Goal: Task Accomplishment & Management: Use online tool/utility

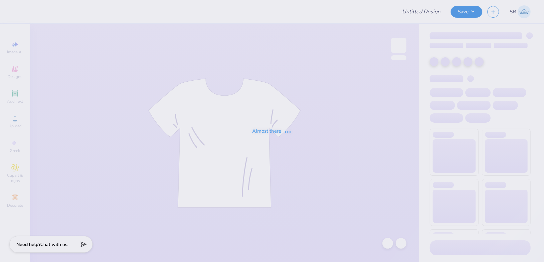
type input "Social shirts"
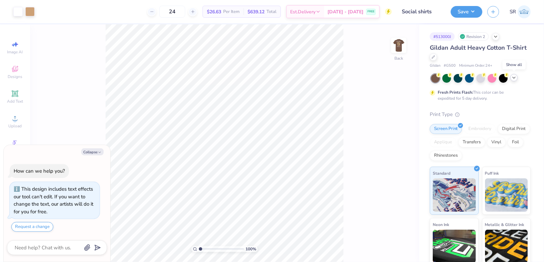
click at [514, 78] on polyline at bounding box center [514, 77] width 3 height 1
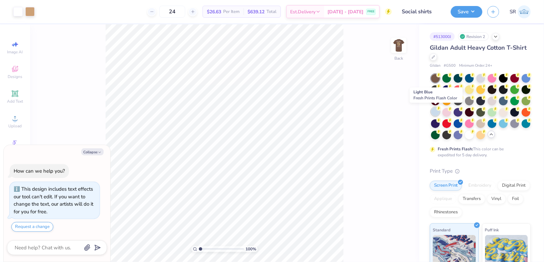
click at [436, 110] on div at bounding box center [435, 111] width 9 height 9
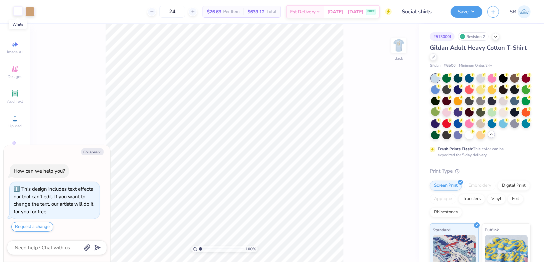
click at [17, 11] on div at bounding box center [17, 10] width 9 height 9
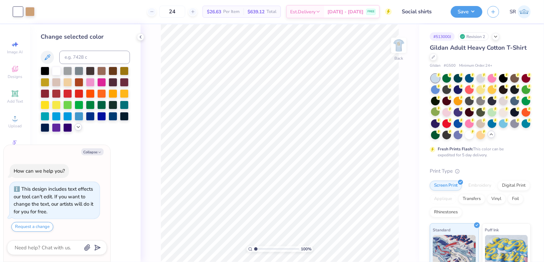
click at [77, 126] on icon at bounding box center [78, 126] width 5 height 5
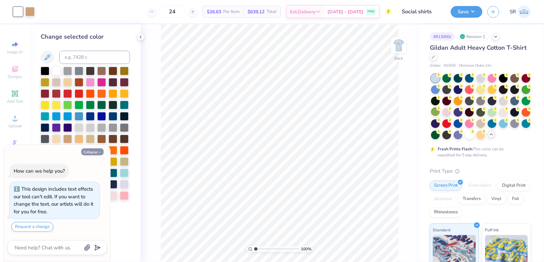
click at [98, 154] on icon "button" at bounding box center [100, 152] width 4 height 4
type textarea "x"
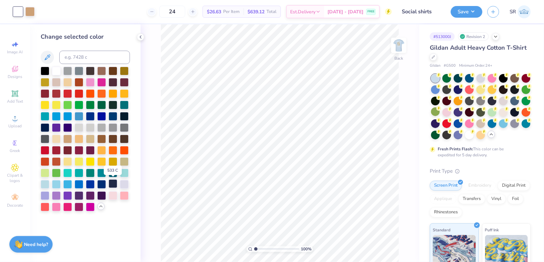
click at [114, 183] on div at bounding box center [113, 183] width 9 height 9
click at [101, 185] on div at bounding box center [101, 183] width 9 height 9
click at [114, 116] on div at bounding box center [113, 115] width 9 height 9
click at [127, 115] on div at bounding box center [124, 115] width 9 height 9
click at [111, 185] on div at bounding box center [113, 183] width 9 height 9
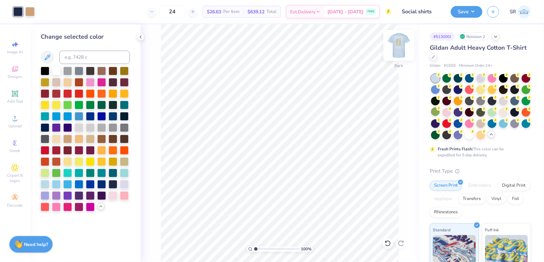
click at [397, 46] on img at bounding box center [398, 45] width 27 height 27
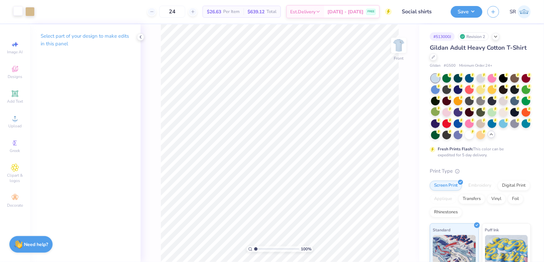
click at [18, 14] on div at bounding box center [17, 10] width 9 height 9
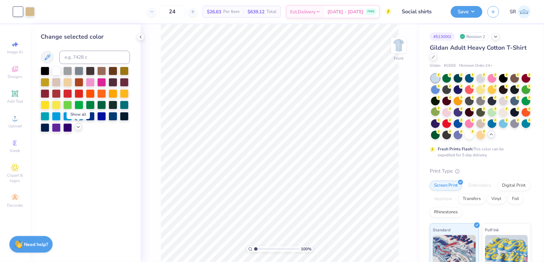
click at [76, 127] on icon at bounding box center [78, 126] width 5 height 5
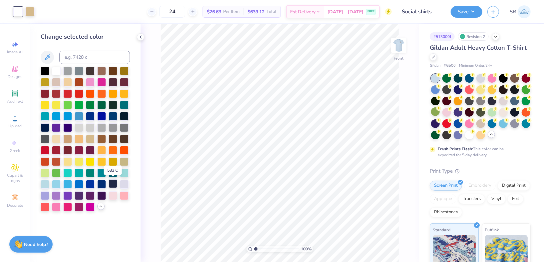
click at [114, 185] on div at bounding box center [113, 183] width 9 height 9
click at [103, 185] on div at bounding box center [101, 183] width 9 height 9
click at [113, 182] on div at bounding box center [113, 183] width 9 height 9
click at [115, 118] on div at bounding box center [113, 115] width 9 height 9
click at [110, 116] on div at bounding box center [113, 115] width 9 height 9
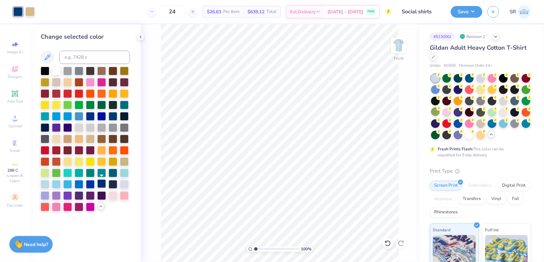
click at [103, 185] on div at bounding box center [101, 183] width 9 height 9
click at [398, 43] on img at bounding box center [398, 45] width 27 height 27
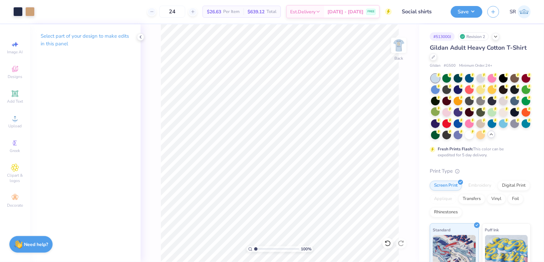
click at [398, 43] on img at bounding box center [398, 45] width 13 height 13
click at [19, 13] on div at bounding box center [17, 10] width 9 height 9
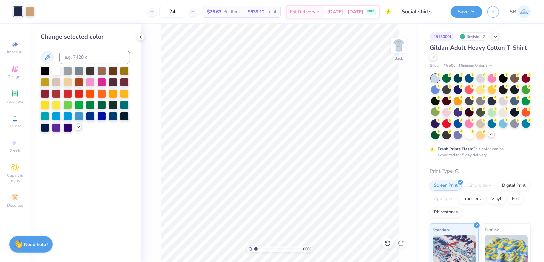
click at [78, 126] on icon at bounding box center [78, 126] width 5 height 5
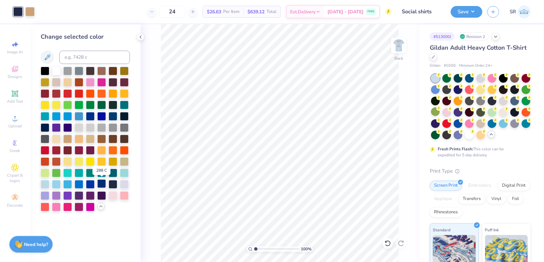
click at [101, 184] on div at bounding box center [101, 183] width 9 height 9
click at [112, 184] on div at bounding box center [113, 183] width 9 height 9
click at [405, 40] on img at bounding box center [398, 45] width 27 height 27
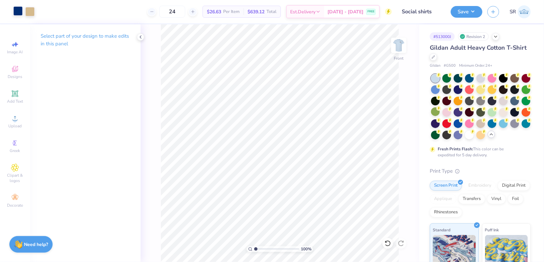
click at [18, 12] on div at bounding box center [17, 10] width 9 height 9
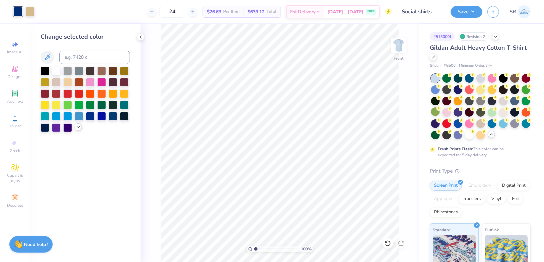
click at [77, 125] on icon at bounding box center [78, 126] width 5 height 5
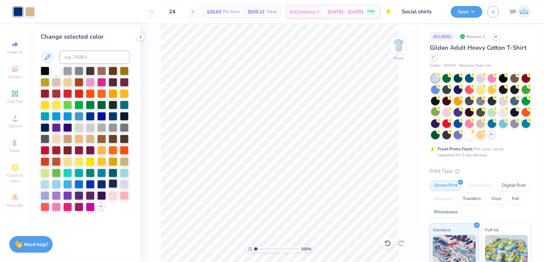
click at [114, 186] on div at bounding box center [113, 183] width 9 height 9
click at [410, 44] on img at bounding box center [398, 45] width 27 height 27
click at [470, 8] on button "Save" at bounding box center [467, 11] width 32 height 12
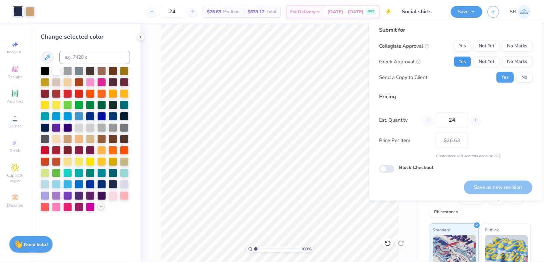
click at [467, 62] on button "Yes" at bounding box center [462, 61] width 17 height 11
click at [524, 77] on button "No" at bounding box center [524, 77] width 16 height 11
click at [521, 44] on button "No Marks" at bounding box center [517, 46] width 30 height 11
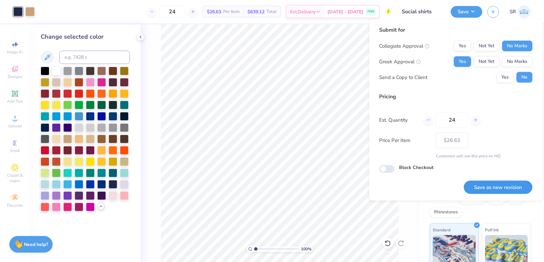
click at [491, 190] on button "Save as new revision" at bounding box center [498, 187] width 69 height 14
type input "$26.63"
type textarea "x"
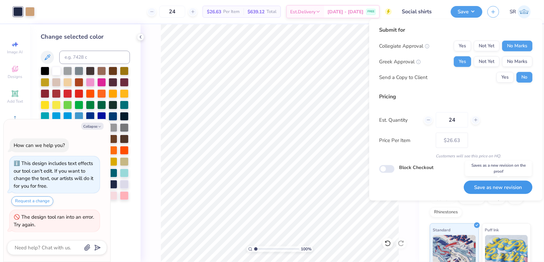
click at [478, 186] on button "Save as new revision" at bounding box center [498, 187] width 69 height 14
type input "– –"
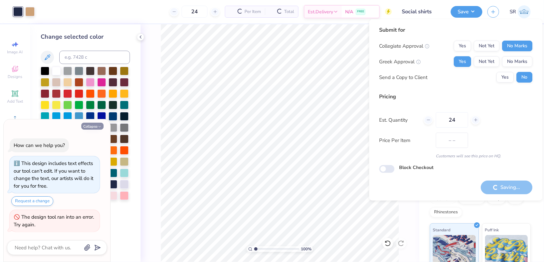
click at [96, 124] on button "Collapse" at bounding box center [92, 126] width 22 height 7
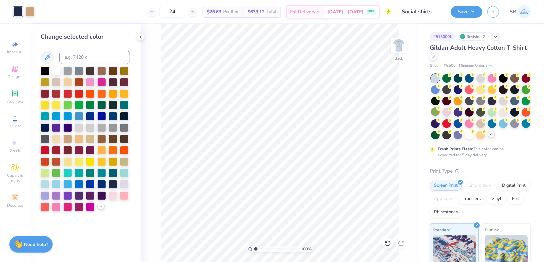
type textarea "x"
type input "$26.63"
click at [464, 3] on div "Save SR" at bounding box center [497, 11] width 93 height 23
click at [463, 7] on button "Save" at bounding box center [467, 11] width 32 height 12
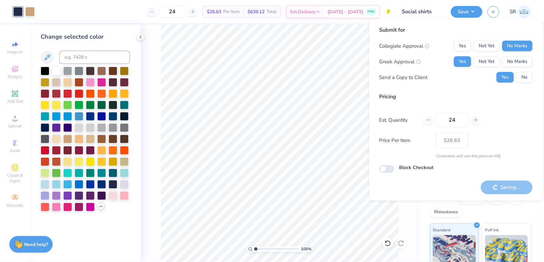
type textarea "x"
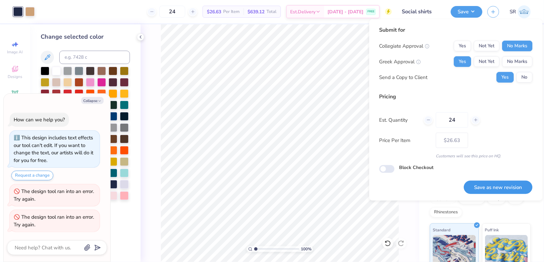
click at [477, 183] on button "Save as new revision" at bounding box center [498, 187] width 69 height 14
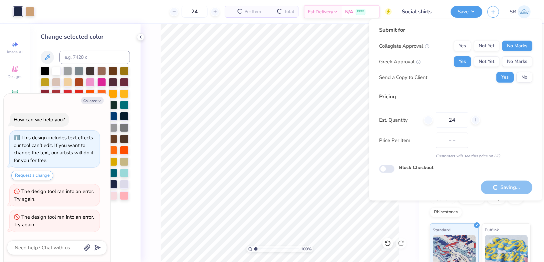
type input "$26.63"
click at [95, 101] on button "Collapse" at bounding box center [92, 100] width 22 height 7
type textarea "x"
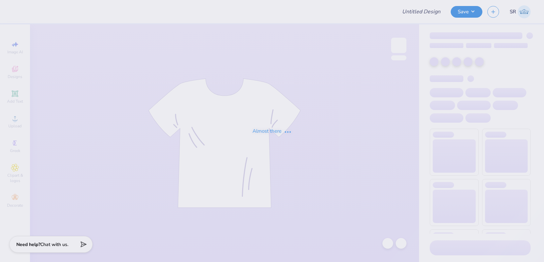
type input "Amber Knox : The Clardy Law Firm"
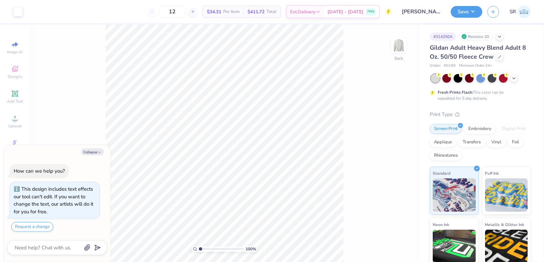
type textarea "x"
click at [388, 118] on input "8.00" at bounding box center [394, 117] width 24 height 9
type input "9.00"
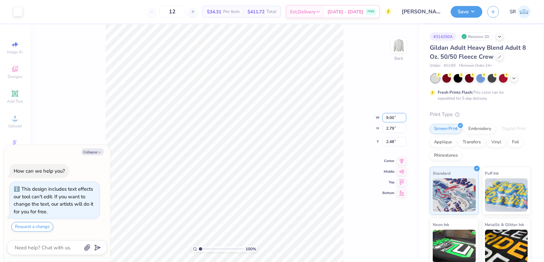
type textarea "x"
type input "3.14"
type input "2.30"
click at [367, 99] on div "100 % Back W 9.00 9.00 " H 3.14 3.14 " Y 2.30 2.30 " Center Middle Top Bottom" at bounding box center [224, 142] width 389 height 237
click at [471, 15] on button "Save" at bounding box center [467, 11] width 32 height 12
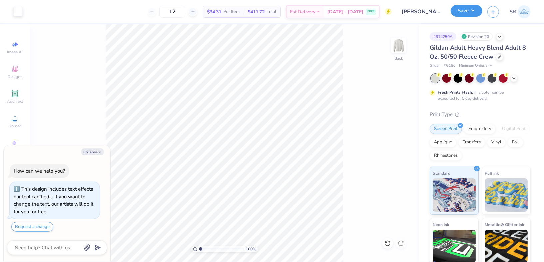
type textarea "x"
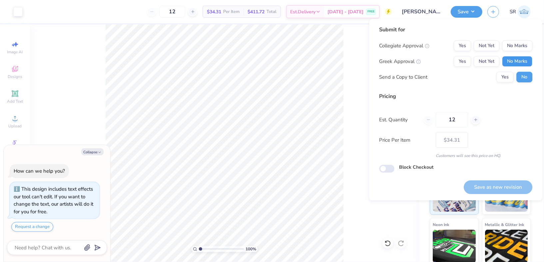
click at [517, 61] on button "No Marks" at bounding box center [517, 61] width 30 height 11
click at [511, 40] on button "No Marks" at bounding box center [517, 45] width 30 height 11
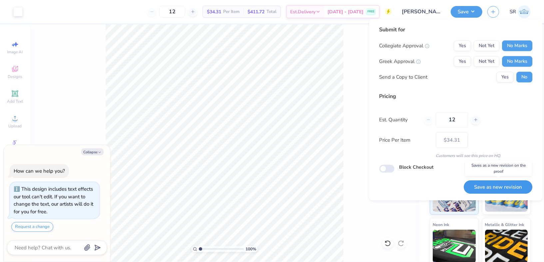
click at [506, 183] on button "Save as new revision" at bounding box center [498, 187] width 69 height 14
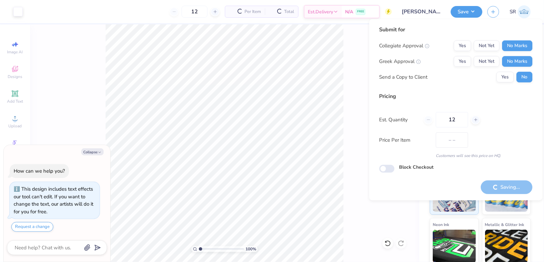
type input "$34.31"
type textarea "x"
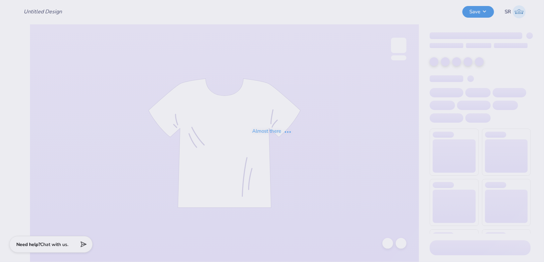
type input "[PERSON_NAME] : The [PERSON_NAME] Law Firm"
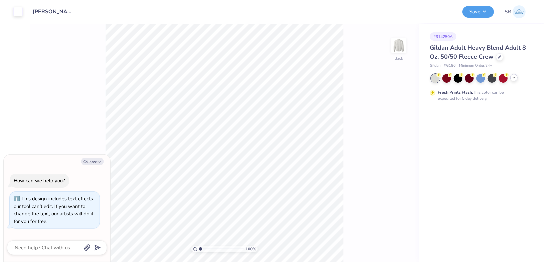
click at [516, 79] on icon at bounding box center [513, 77] width 5 height 5
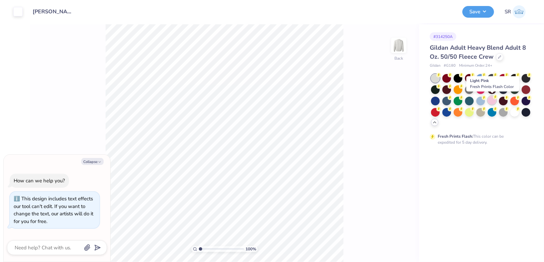
click at [489, 102] on div at bounding box center [492, 100] width 9 height 9
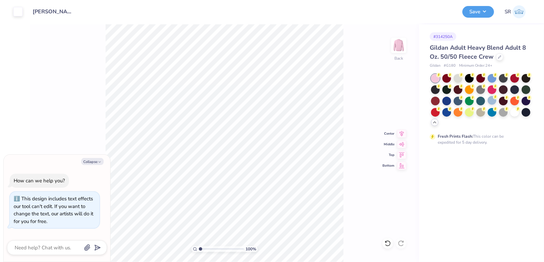
click at [362, 97] on div "100 % Back Center Middle Top Bottom" at bounding box center [224, 142] width 389 height 237
click at [484, 13] on button "Save" at bounding box center [478, 11] width 32 height 12
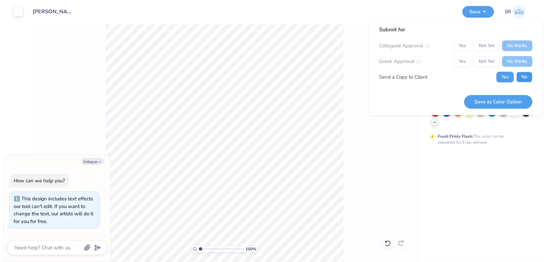
click at [524, 79] on button "No" at bounding box center [524, 77] width 16 height 11
click at [503, 103] on button "Save as Color Option" at bounding box center [498, 102] width 68 height 14
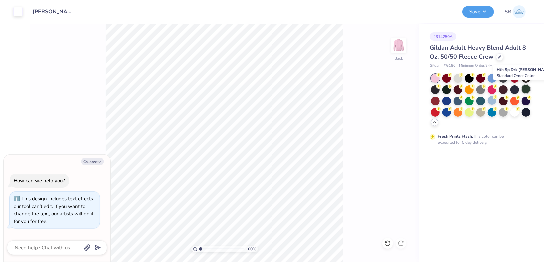
click at [523, 88] on div at bounding box center [525, 89] width 9 height 9
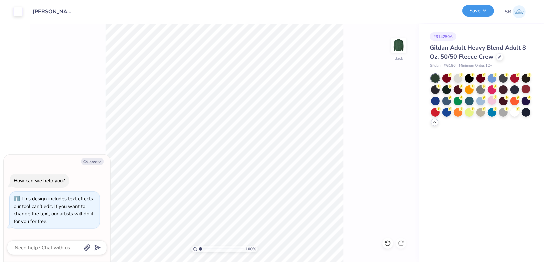
click at [485, 10] on button "Save" at bounding box center [478, 11] width 32 height 12
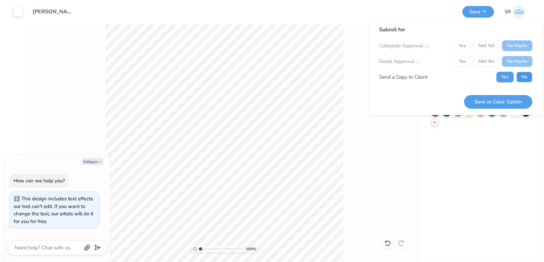
click at [520, 75] on button "No" at bounding box center [524, 77] width 16 height 11
click at [508, 101] on button "Save as Color Option" at bounding box center [498, 102] width 68 height 14
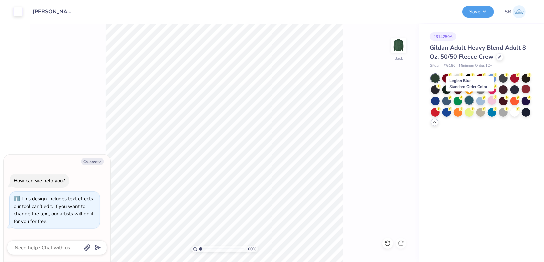
click at [468, 101] on div at bounding box center [469, 100] width 9 height 9
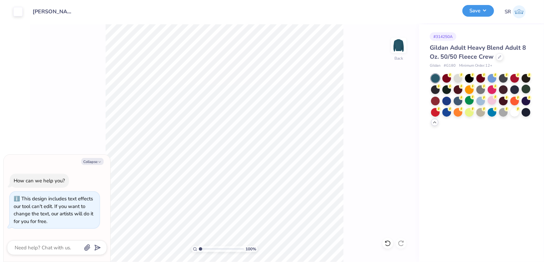
click at [485, 15] on button "Save" at bounding box center [478, 11] width 32 height 12
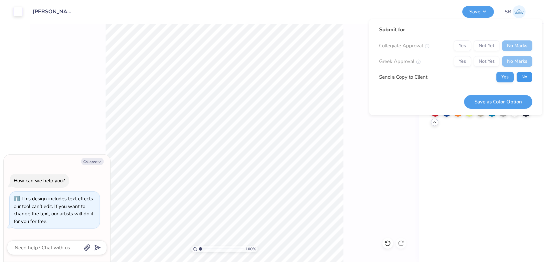
click at [527, 74] on button "No" at bounding box center [524, 77] width 16 height 11
click at [510, 98] on button "Save as Color Option" at bounding box center [498, 102] width 68 height 14
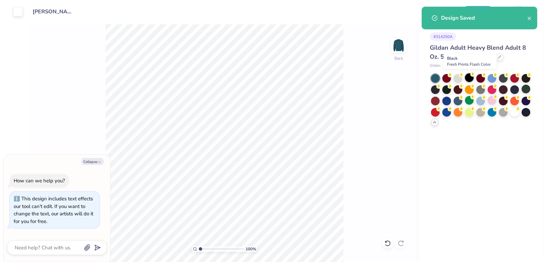
click at [465, 76] on div at bounding box center [469, 77] width 9 height 9
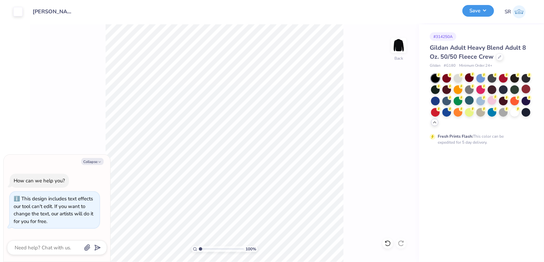
click at [470, 8] on button "Save" at bounding box center [478, 11] width 32 height 12
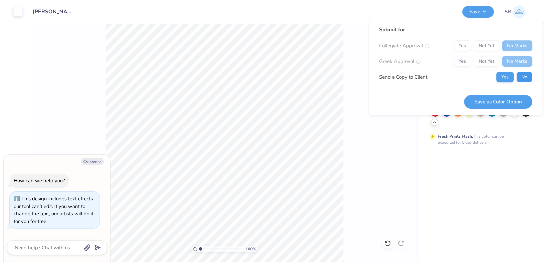
click at [519, 75] on button "No" at bounding box center [524, 77] width 16 height 11
click at [505, 103] on button "Save as Color Option" at bounding box center [498, 102] width 68 height 14
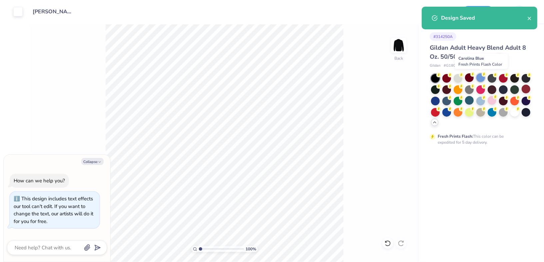
click at [480, 78] on div at bounding box center [480, 77] width 9 height 9
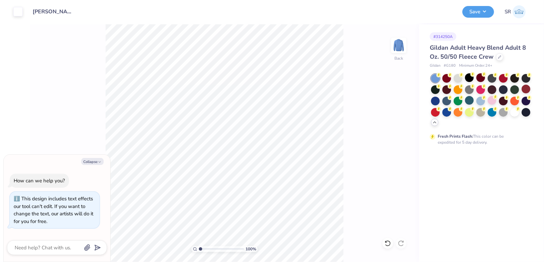
click at [472, 9] on button "Save" at bounding box center [478, 12] width 32 height 12
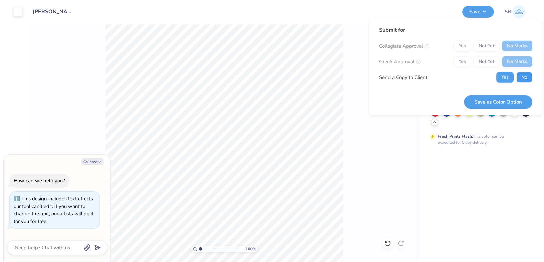
click at [530, 72] on button "No" at bounding box center [524, 77] width 16 height 11
click at [496, 104] on button "Save as Color Option" at bounding box center [498, 102] width 68 height 14
type textarea "x"
